Goal: Find specific page/section: Find specific page/section

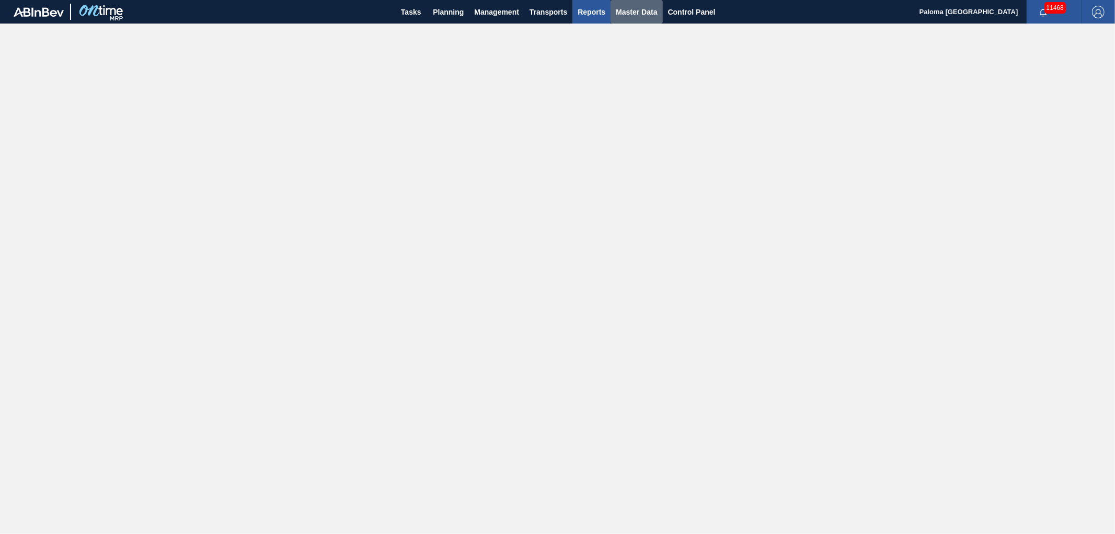
drag, startPoint x: 645, startPoint y: 18, endPoint x: 608, endPoint y: 11, distance: 37.7
click at [645, 18] on span "Master Data" at bounding box center [636, 12] width 41 height 13
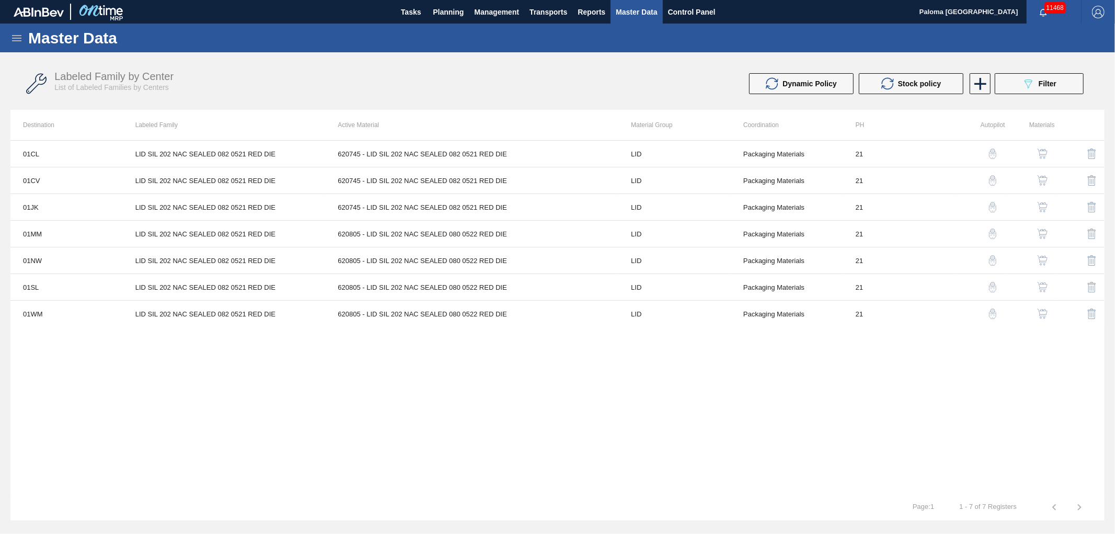
click at [10, 39] on icon at bounding box center [16, 38] width 13 height 13
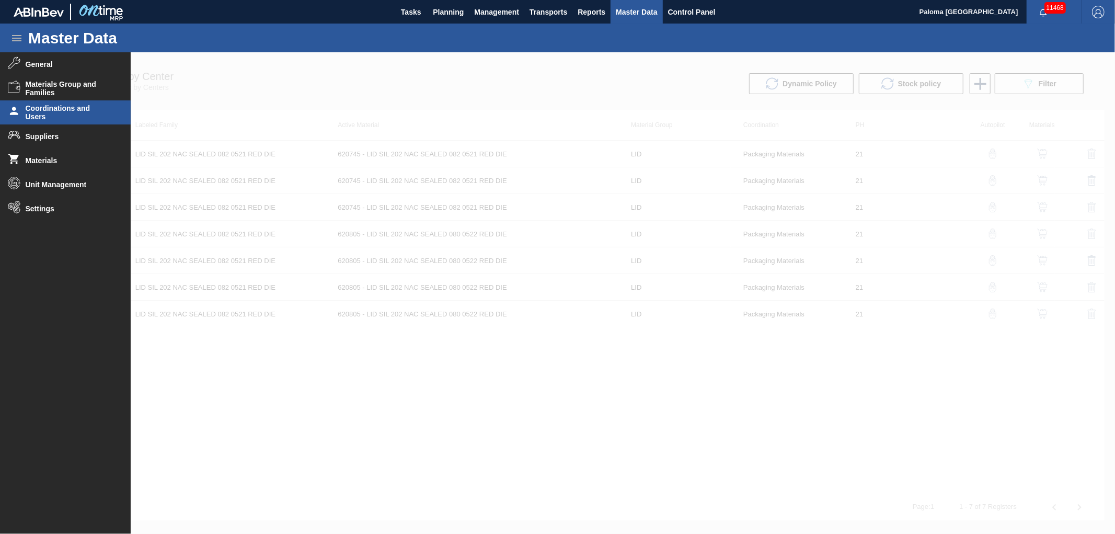
click at [59, 111] on span "Coordinations and Users" at bounding box center [69, 112] width 86 height 17
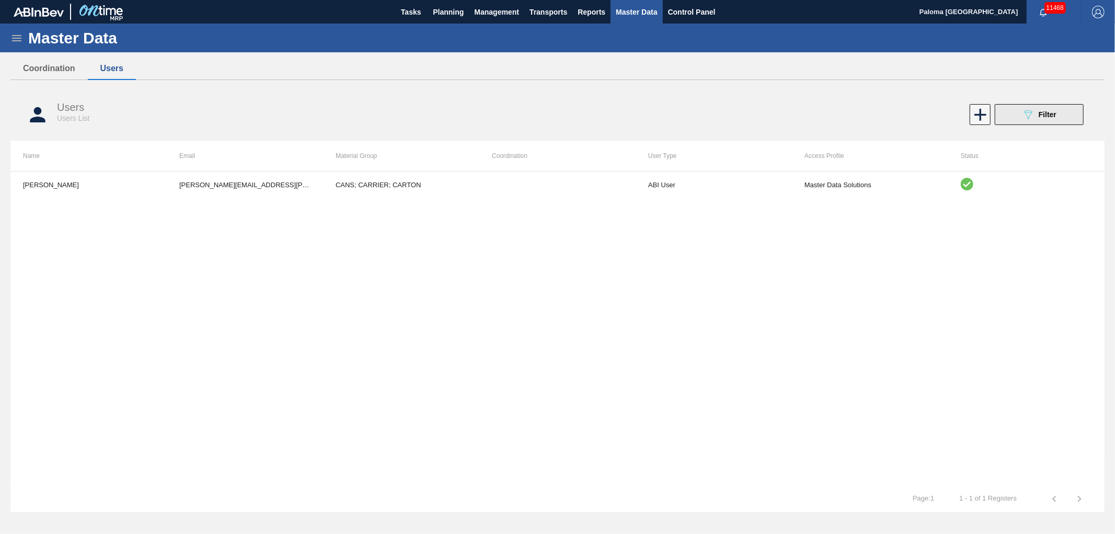
click at [1012, 117] on button "089F7B8B-B2A5-4AFE-B5C0-19BA573D28AC Filter" at bounding box center [1039, 114] width 89 height 21
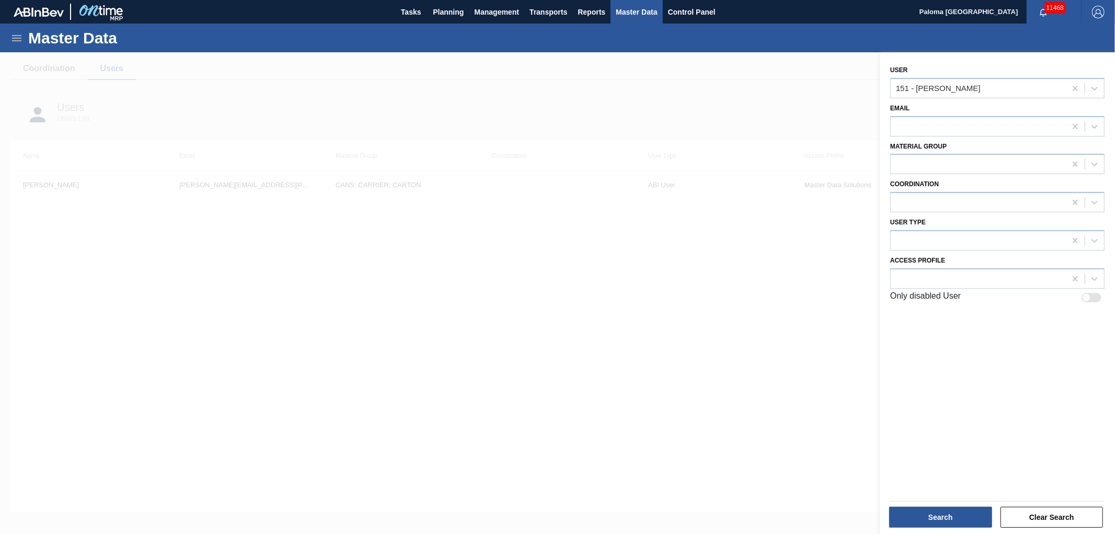
click at [17, 45] on div "Master Data" at bounding box center [557, 38] width 1115 height 29
click at [17, 42] on icon at bounding box center [16, 38] width 13 height 13
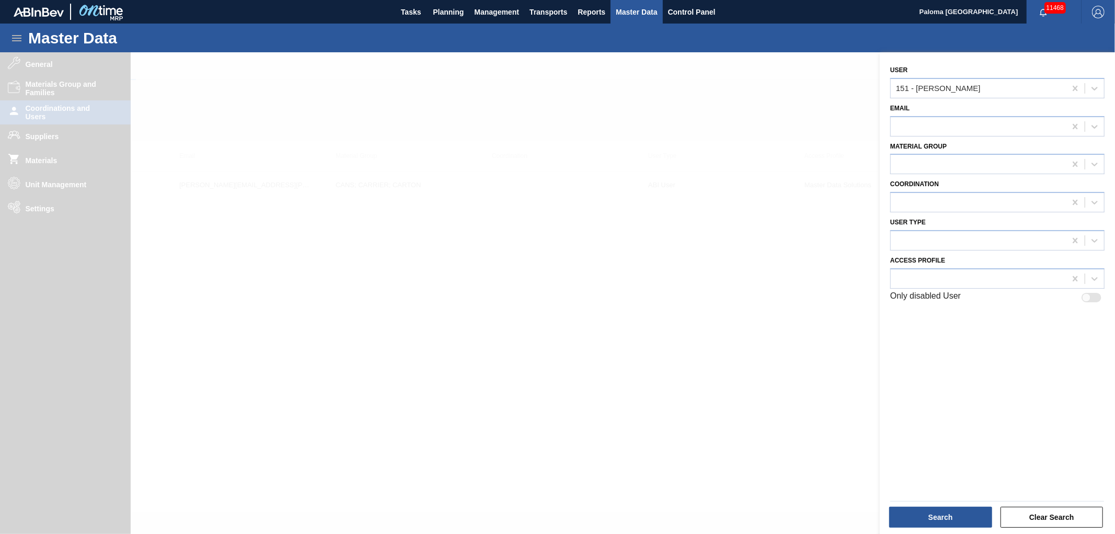
click at [42, 95] on div at bounding box center [557, 319] width 1115 height 534
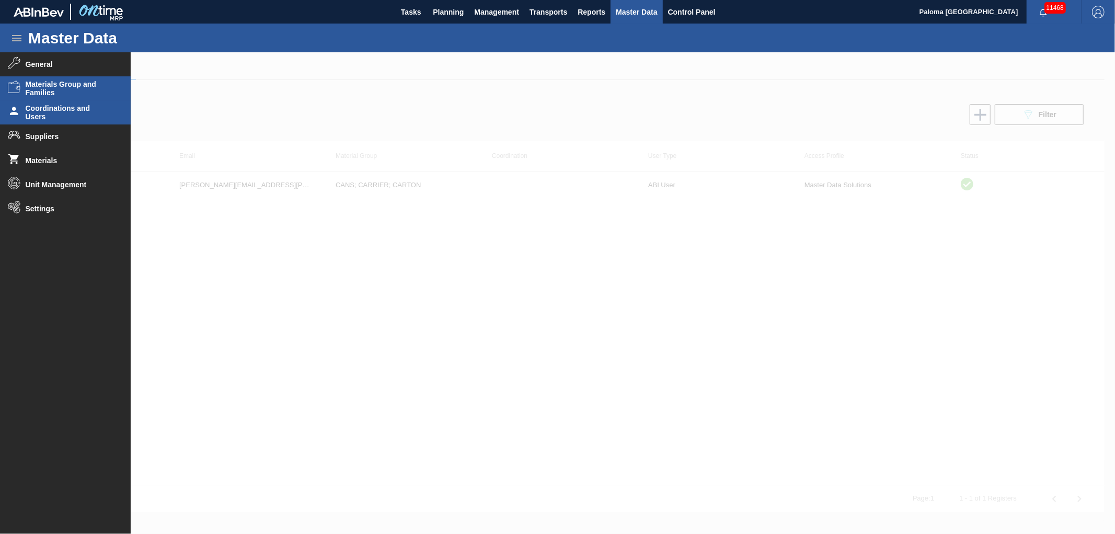
click at [48, 90] on span "Materials Group and Families" at bounding box center [69, 88] width 86 height 17
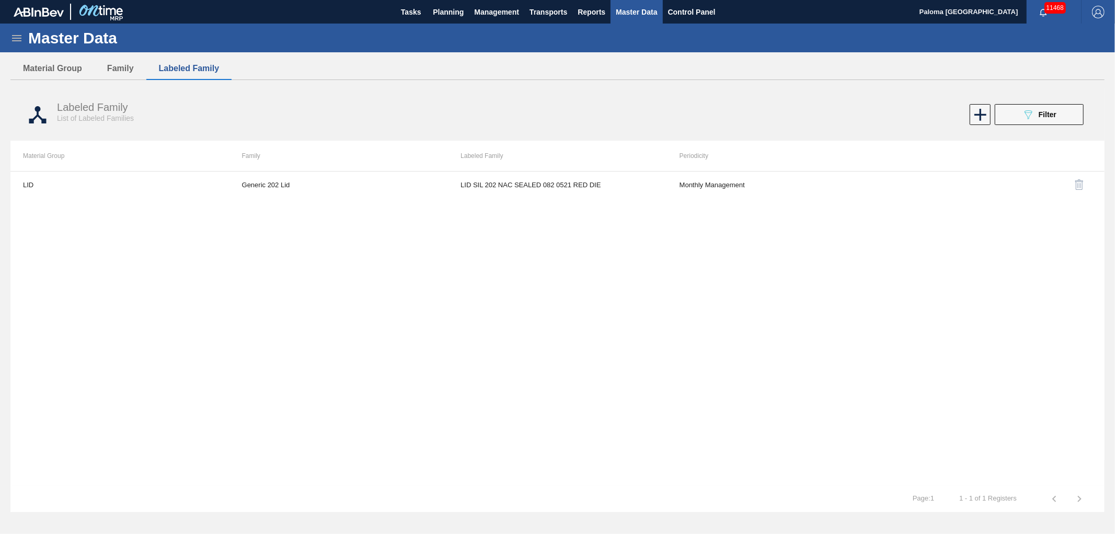
click at [1018, 128] on div "Labeled Family List of Labeled Families 089F7B8B-B2A5-4AFE-B5C0-19BA573D28AC Fi…" at bounding box center [557, 114] width 1094 height 39
click at [1018, 122] on button "089F7B8B-B2A5-4AFE-B5C0-19BA573D28AC Filter" at bounding box center [1039, 114] width 89 height 21
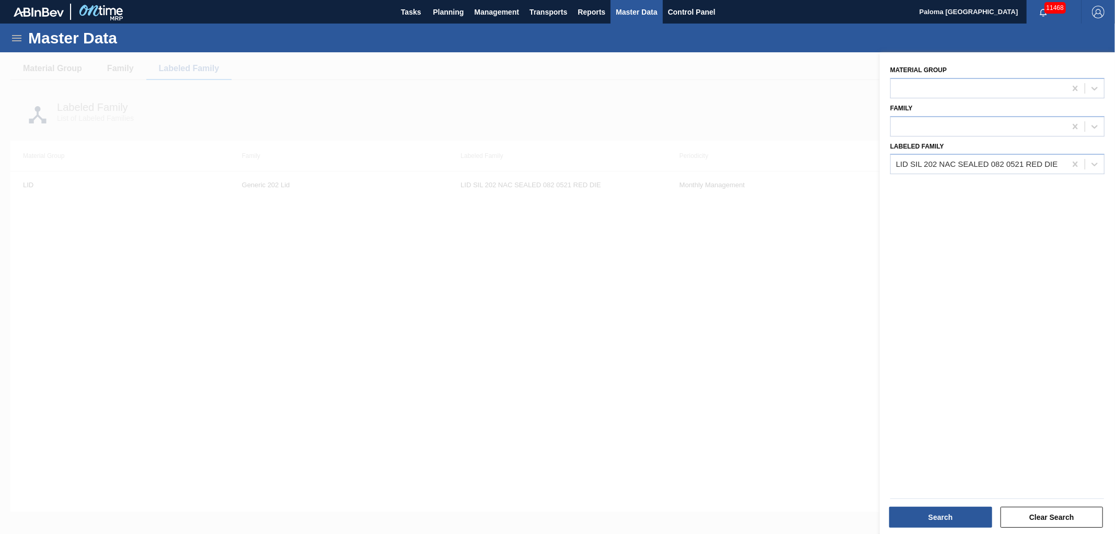
click at [17, 42] on icon at bounding box center [16, 38] width 13 height 13
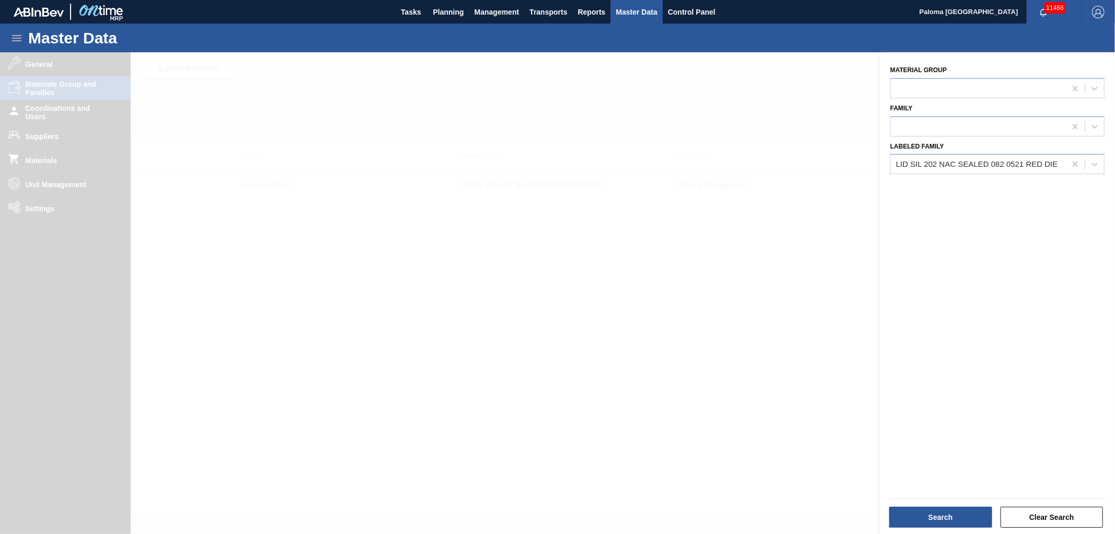
click at [39, 119] on div at bounding box center [557, 319] width 1115 height 534
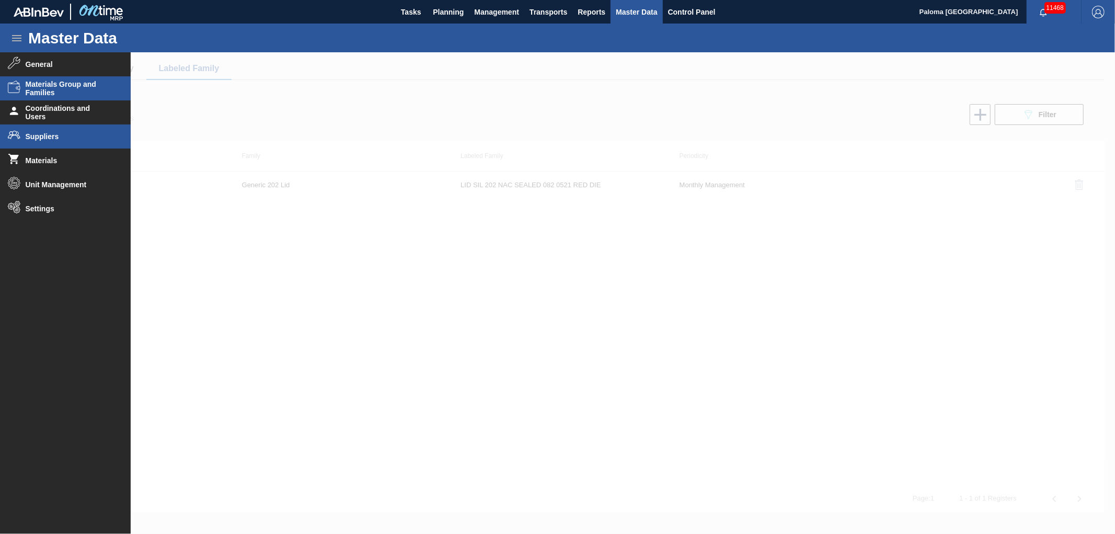
click at [39, 140] on span "Suppliers" at bounding box center [69, 136] width 86 height 8
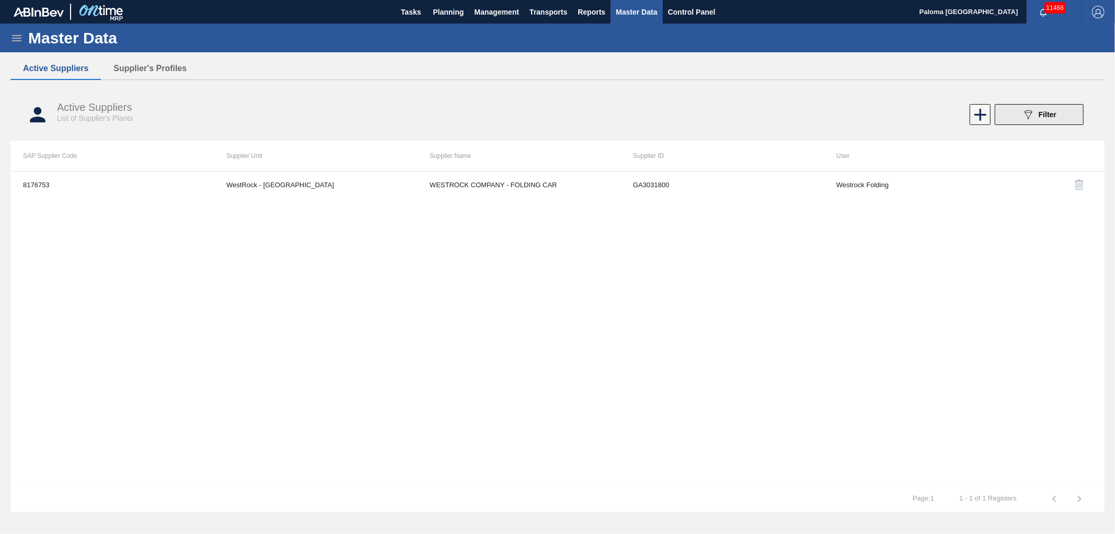
click at [1043, 117] on span "Filter" at bounding box center [1048, 114] width 18 height 8
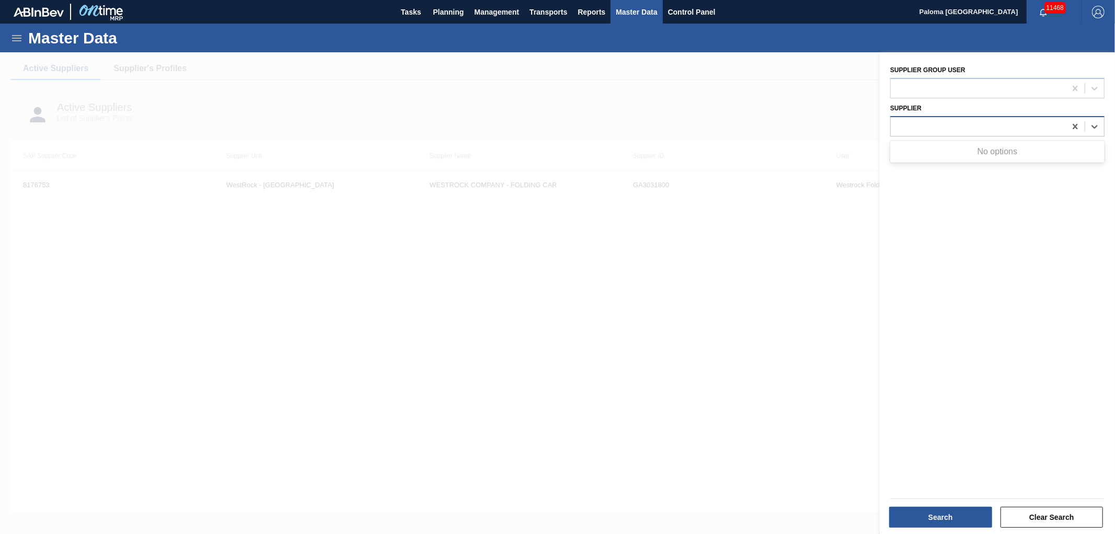
click at [906, 127] on div at bounding box center [978, 126] width 175 height 15
type input "sm"
click at [921, 86] on div at bounding box center [978, 88] width 175 height 15
type user "smu"
click at [1075, 126] on icon at bounding box center [1075, 125] width 5 height 5
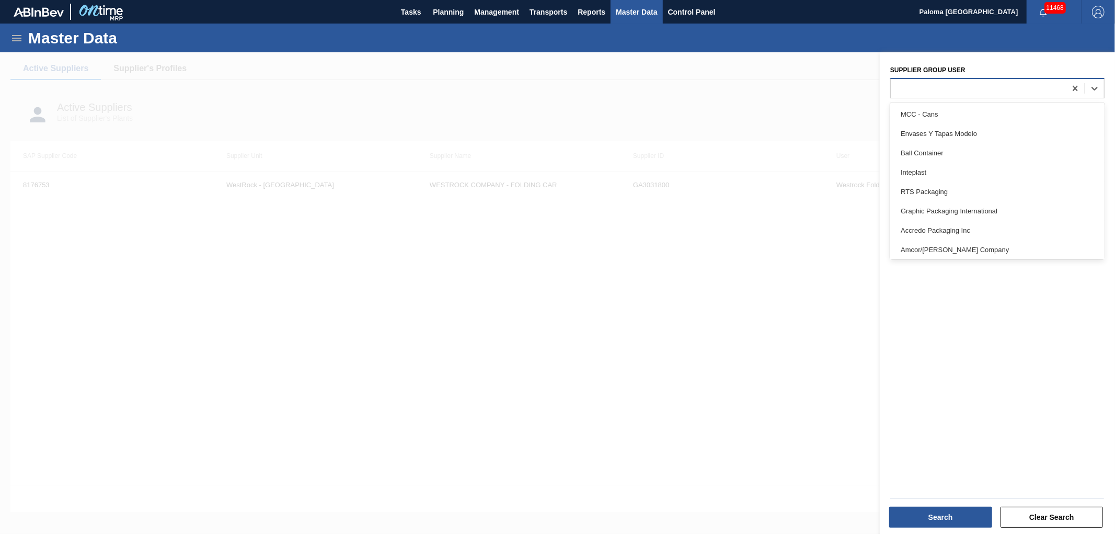
click at [903, 92] on div at bounding box center [978, 88] width 175 height 15
type user "s"
type user "we"
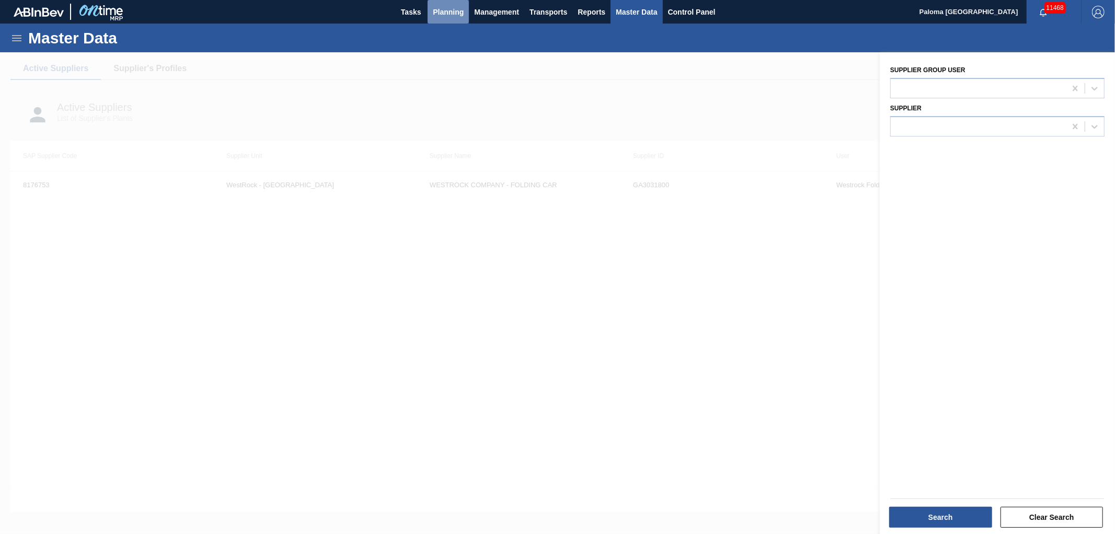
click at [446, 7] on span "Planning" at bounding box center [448, 12] width 31 height 13
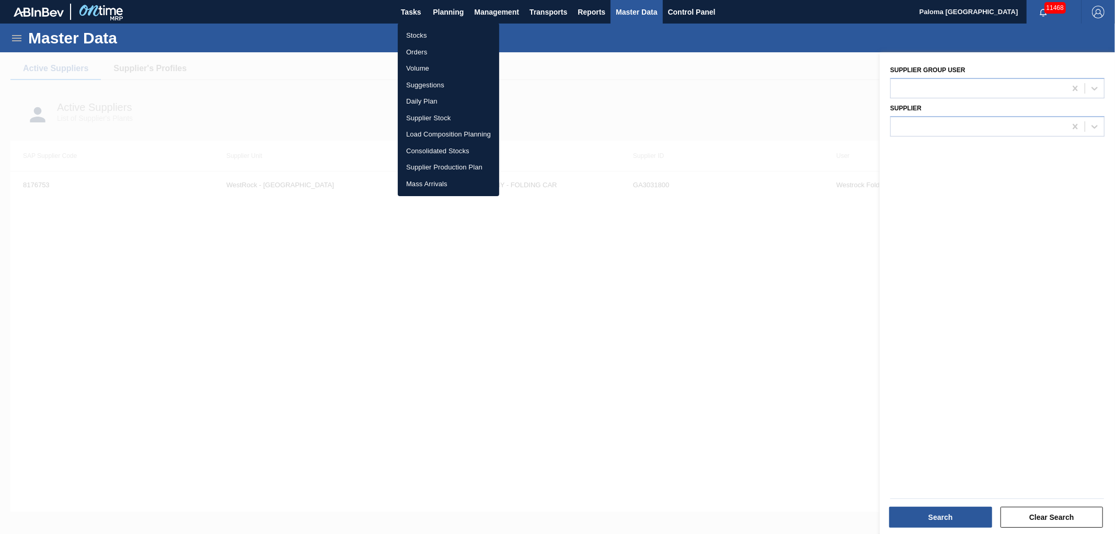
click at [608, 92] on div at bounding box center [557, 267] width 1115 height 534
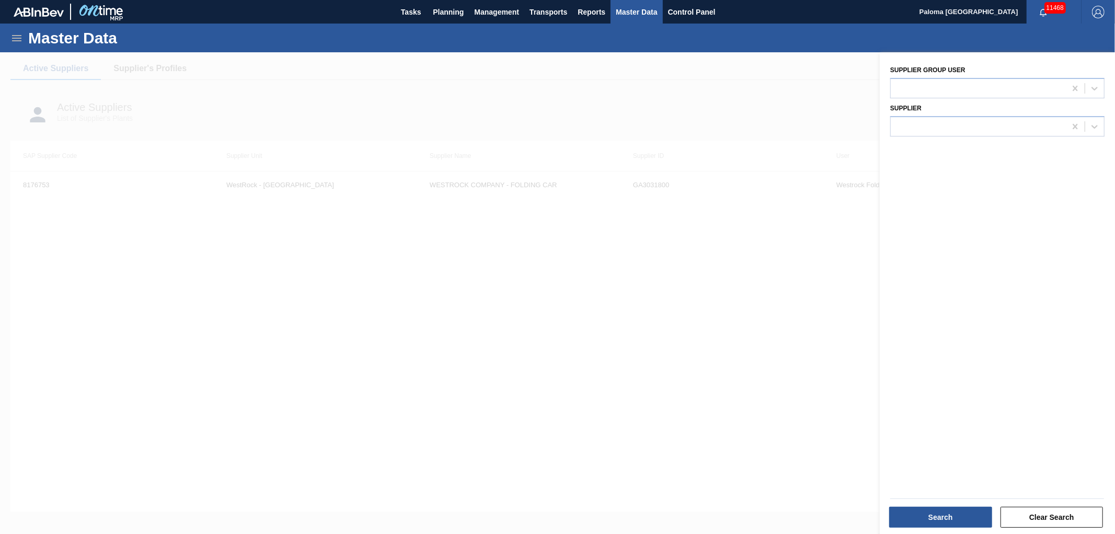
click at [19, 37] on icon at bounding box center [16, 38] width 13 height 13
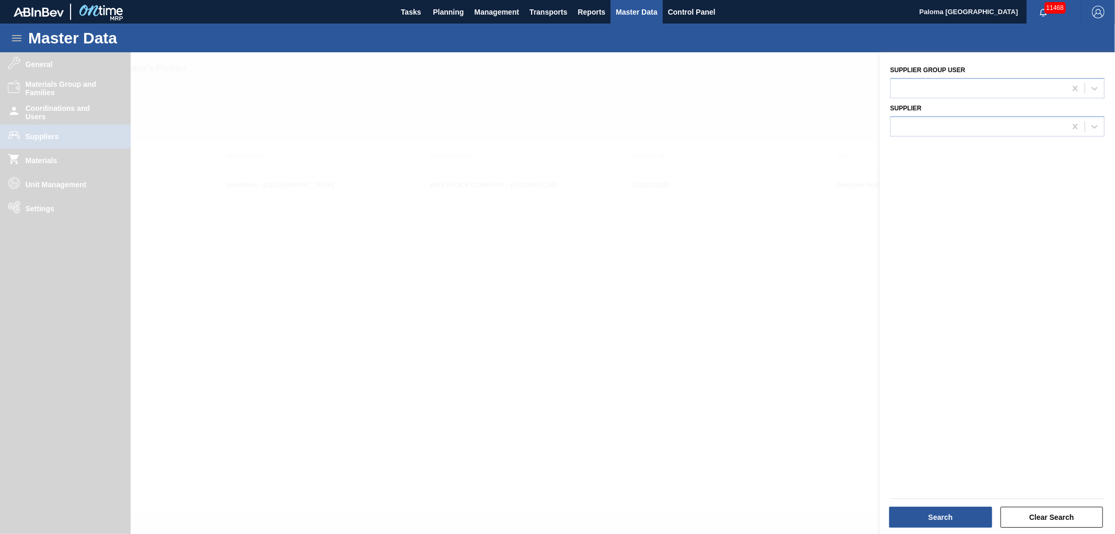
click at [51, 139] on div at bounding box center [557, 319] width 1115 height 534
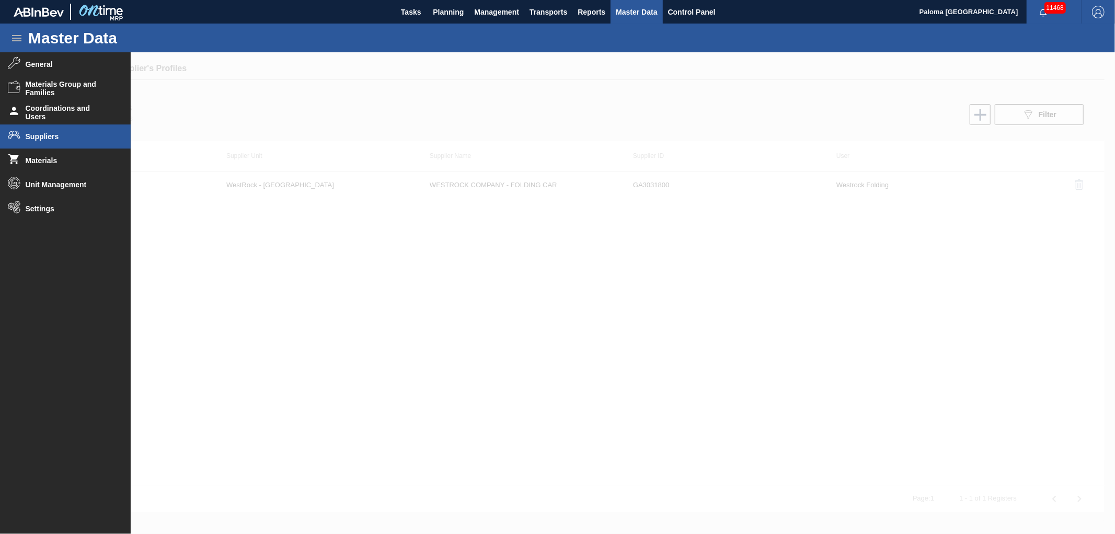
click at [39, 136] on span "Suppliers" at bounding box center [69, 136] width 86 height 8
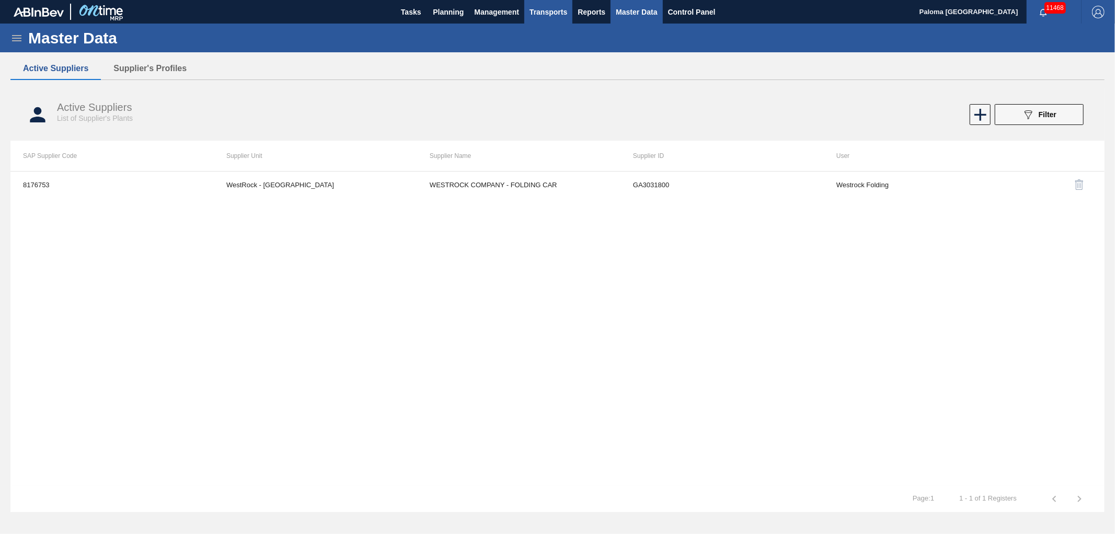
click at [544, 13] on span "Transports" at bounding box center [549, 12] width 38 height 13
click at [543, 35] on li "Load Composition" at bounding box center [556, 35] width 88 height 17
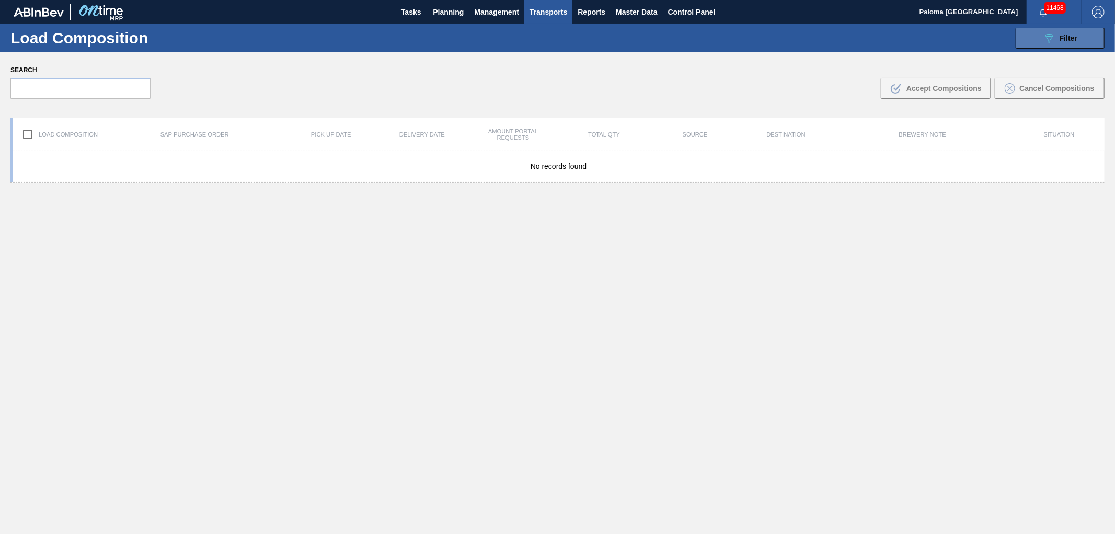
click at [1033, 43] on button "089F7B8B-B2A5-4AFE-B5C0-19BA573D28AC Filter" at bounding box center [1060, 38] width 89 height 21
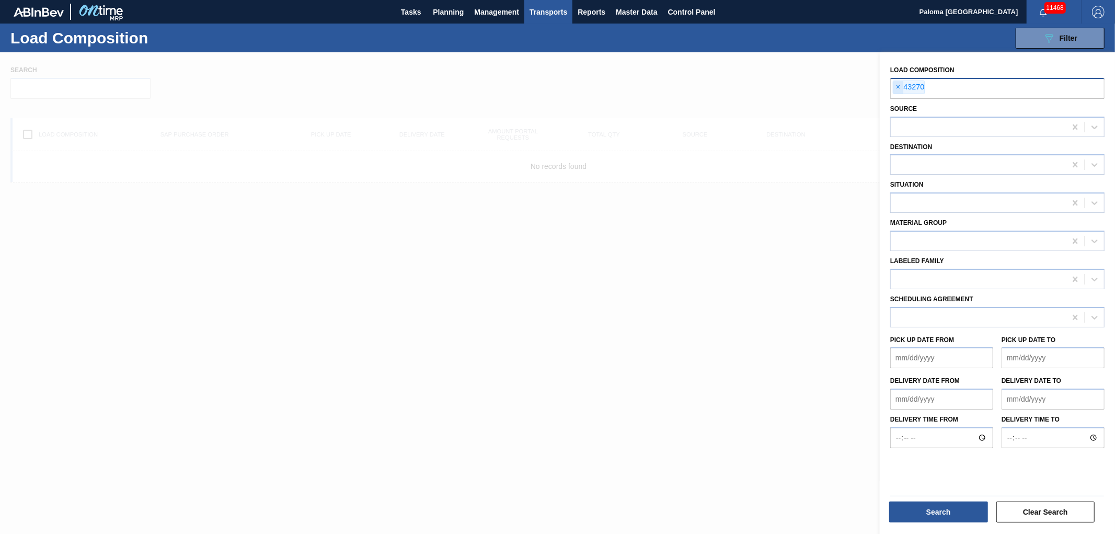
click at [894, 85] on span "×" at bounding box center [899, 87] width 10 height 13
click at [918, 86] on input "text" at bounding box center [998, 88] width 214 height 20
click at [933, 516] on button "Search" at bounding box center [939, 511] width 99 height 21
